Goal: Transaction & Acquisition: Purchase product/service

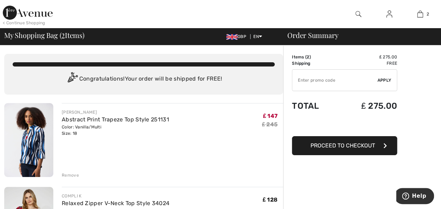
click at [330, 82] on input "TEXT" at bounding box center [334, 80] width 85 height 21
type input "SUMMERVIP"
click at [388, 79] on span "Apply" at bounding box center [385, 80] width 14 height 6
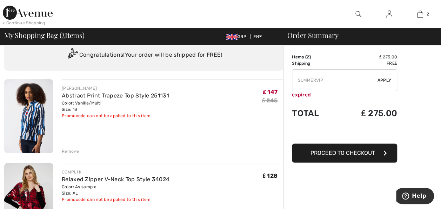
scroll to position [28, 0]
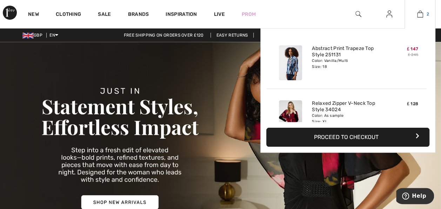
click at [421, 14] on img at bounding box center [420, 14] width 6 height 8
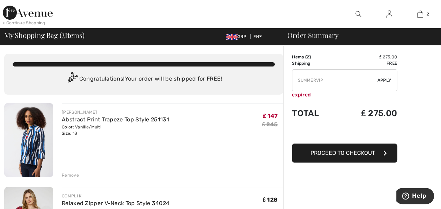
click at [342, 82] on input "TEXT" at bounding box center [334, 80] width 85 height 21
type input "S"
type input "NEW10"
click at [384, 80] on span "Apply" at bounding box center [385, 80] width 14 height 6
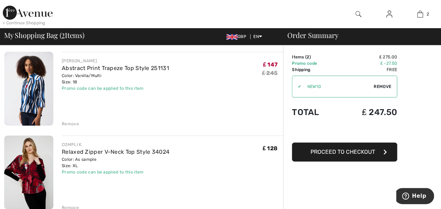
scroll to position [61, 0]
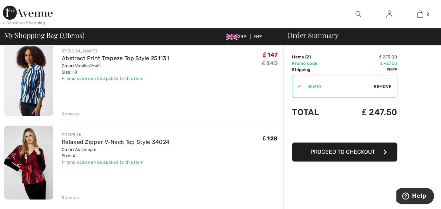
click at [72, 197] on div "Remove" at bounding box center [70, 197] width 17 height 6
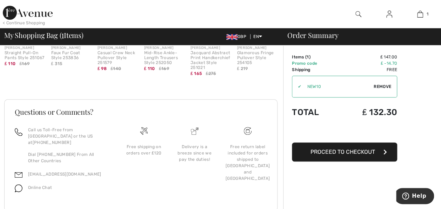
scroll to position [251, 0]
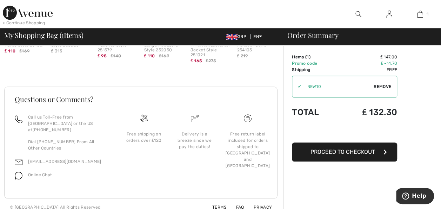
click at [358, 14] on img at bounding box center [359, 14] width 6 height 8
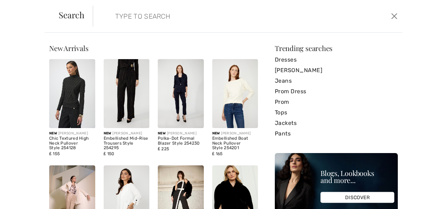
scroll to position [0, 0]
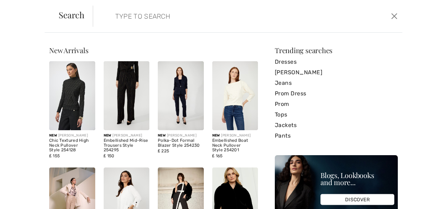
click at [253, 23] on input "search" at bounding box center [214, 16] width 209 height 21
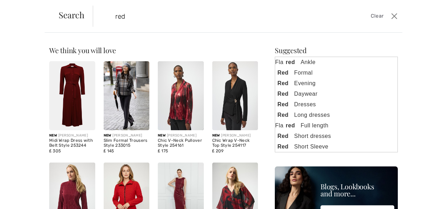
type input "red"
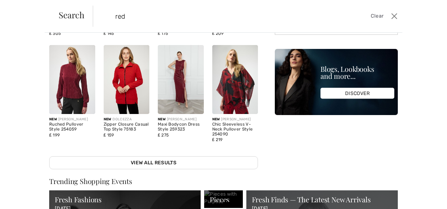
scroll to position [150, 0]
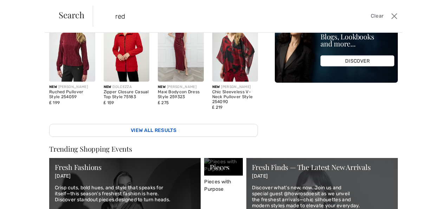
click at [218, 124] on link "View All Results" at bounding box center [153, 130] width 209 height 13
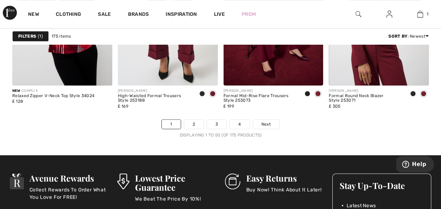
scroll to position [2865, 0]
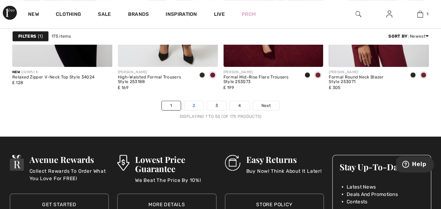
click at [196, 104] on link "2" at bounding box center [193, 105] width 19 height 9
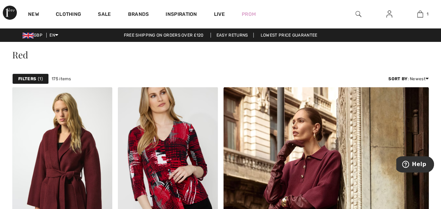
click at [122, 34] on link "Free shipping on orders over ₤120" at bounding box center [163, 35] width 91 height 5
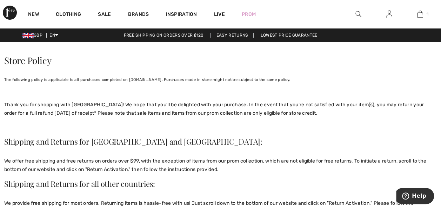
click at [359, 12] on img at bounding box center [359, 14] width 6 height 8
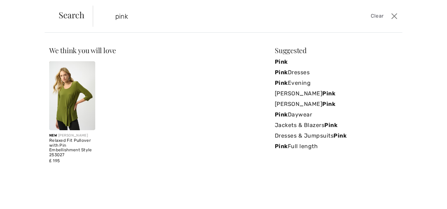
type input "pink"
click at [79, 17] on span "Search" at bounding box center [72, 15] width 26 height 8
click at [55, 22] on div "Search pink Clear" at bounding box center [223, 16] width 357 height 33
click at [283, 62] on strong "Pink" at bounding box center [281, 61] width 13 height 7
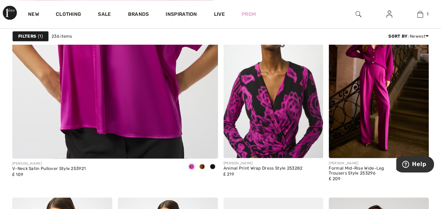
scroll to position [1741, 0]
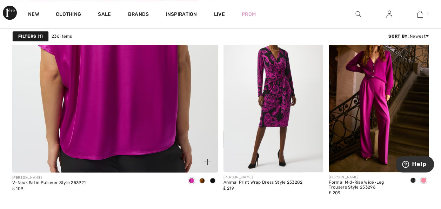
click at [114, 115] on img at bounding box center [115, 17] width 247 height 370
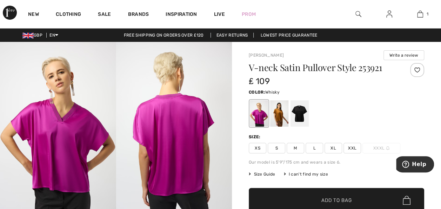
click at [279, 117] on div at bounding box center [279, 113] width 18 height 26
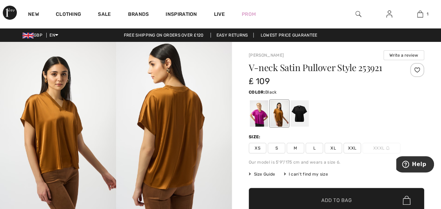
click at [297, 115] on div at bounding box center [300, 113] width 18 height 26
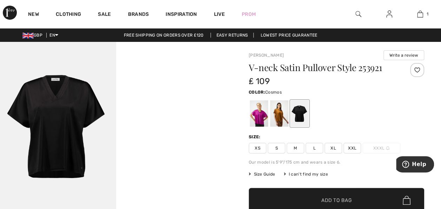
click at [256, 118] on div at bounding box center [259, 113] width 18 height 26
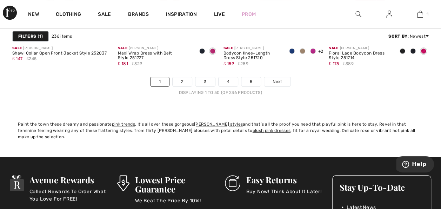
scroll to position [2879, 0]
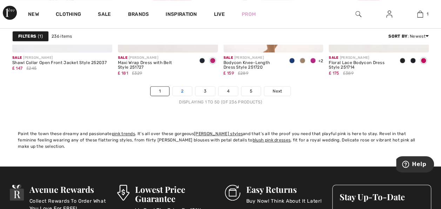
click at [180, 90] on link "2" at bounding box center [182, 90] width 19 height 9
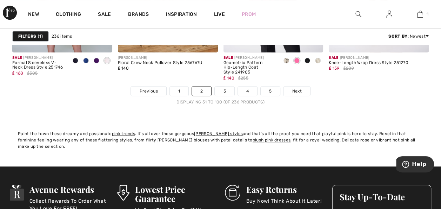
scroll to position [2865, 0]
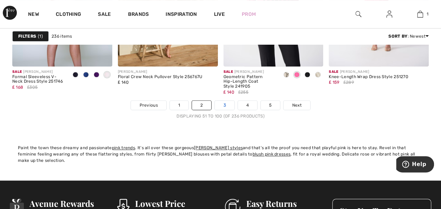
click at [221, 102] on link "3" at bounding box center [224, 104] width 19 height 9
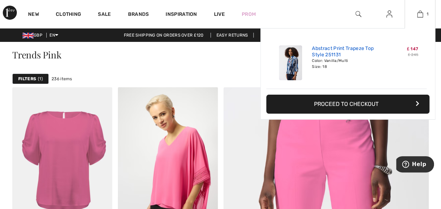
click at [332, 47] on link "Abstract Print Trapeze Top Style 251131" at bounding box center [346, 51] width 69 height 13
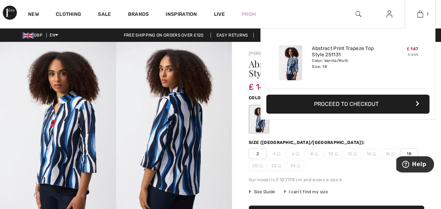
click at [375, 105] on button "Proceed to Checkout" at bounding box center [347, 103] width 163 height 19
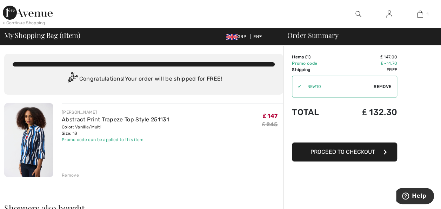
click at [360, 151] on span "Proceed to Checkout" at bounding box center [343, 151] width 65 height 7
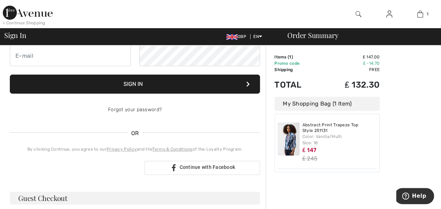
scroll to position [98, 0]
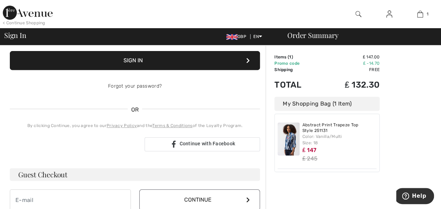
click at [181, 173] on h3 "Guest Checkout" at bounding box center [135, 174] width 250 height 13
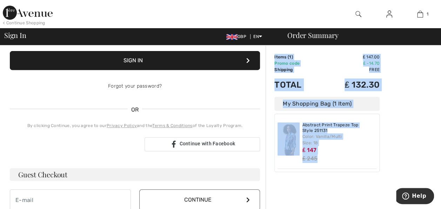
drag, startPoint x: 247, startPoint y: 187, endPoint x: 446, endPoint y: 208, distance: 200.2
click at [441, 110] on html "We value your privacy We use cookies to enhance your browsing experience, serve…" at bounding box center [220, 6] width 441 height 209
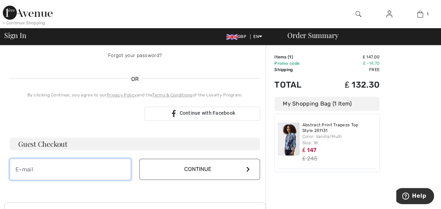
click at [88, 174] on input "email" at bounding box center [70, 168] width 121 height 21
type input "[EMAIL_ADDRESS][DOMAIN_NAME]"
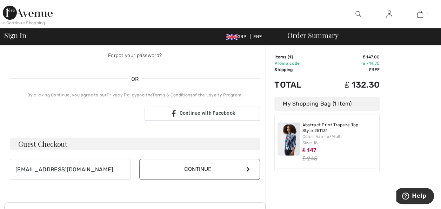
click at [188, 170] on button "Continue" at bounding box center [199, 168] width 121 height 21
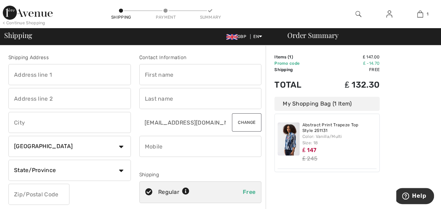
click at [80, 75] on input "text" at bounding box center [69, 74] width 123 height 21
type input "[STREET_ADDRESS]"
type input "Bramley"
type input "Mr"
select select "GB"
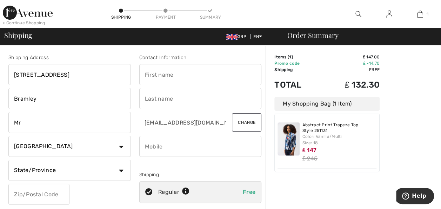
type input "LS13 4LD"
type input "[PERSON_NAME]"
type input "07846584602"
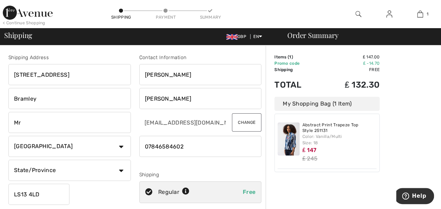
type input "LS134LD"
click at [107, 126] on input "Mr" at bounding box center [69, 122] width 123 height 21
select select "CA"
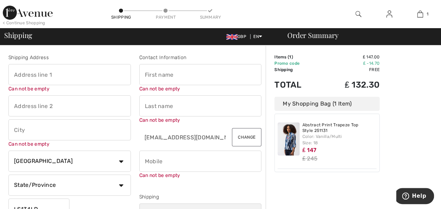
click at [64, 75] on input "text" at bounding box center [69, 74] width 123 height 21
type input "64 Henconner Lane"
type input "Bramley"
type input "Mr"
select select "GB"
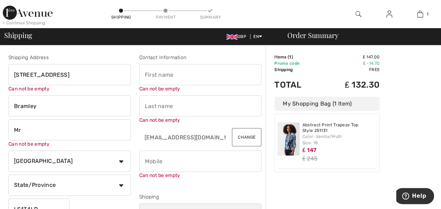
type input "Karen"
type input "Slater"
type input "07846584602"
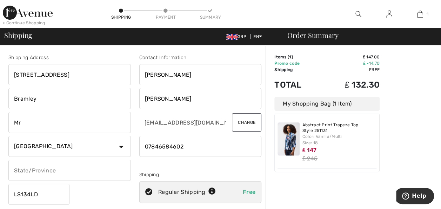
click at [26, 121] on input "Mr" at bounding box center [69, 122] width 123 height 21
type input "M"
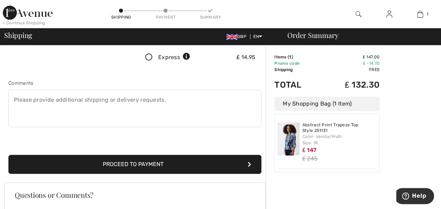
scroll to position [187, 0]
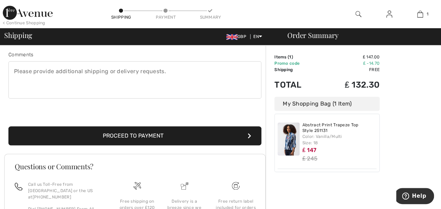
type input "Leeds"
click at [214, 138] on button "Proceed to Payment" at bounding box center [134, 135] width 253 height 19
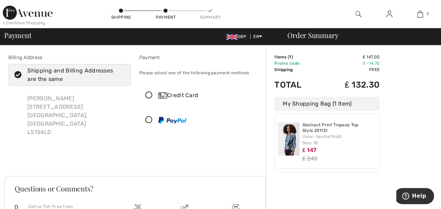
click at [146, 95] on icon at bounding box center [149, 95] width 19 height 7
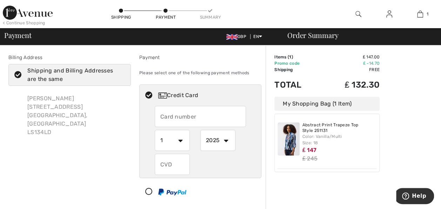
click at [217, 117] on input "text" at bounding box center [200, 116] width 91 height 21
type input "[CREDIT_CARD_NUMBER]"
select select "4"
select select "2029"
type input "352"
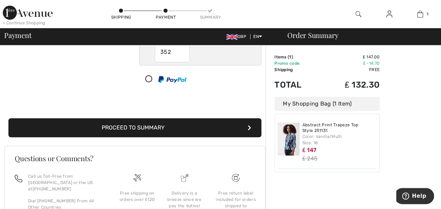
scroll to position [131, 0]
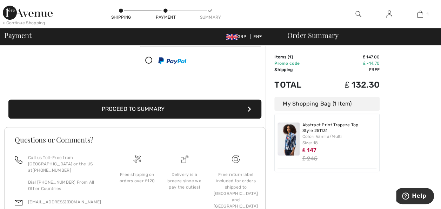
click at [161, 108] on button "Proceed to Summary" at bounding box center [134, 108] width 253 height 19
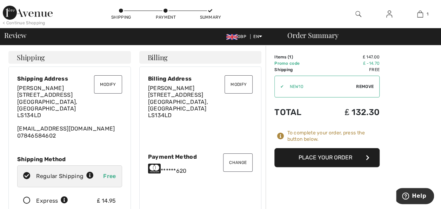
click at [340, 163] on button "Place Your Order" at bounding box center [327, 157] width 105 height 19
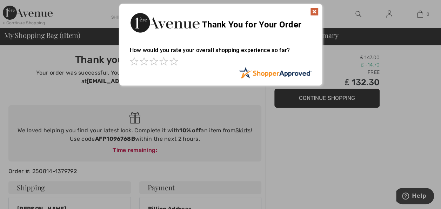
drag, startPoint x: 0, startPoint y: 0, endPoint x: 340, endPoint y: 163, distance: 376.7
click at [340, 163] on div at bounding box center [220, 104] width 441 height 209
